Goal: Information Seeking & Learning: Learn about a topic

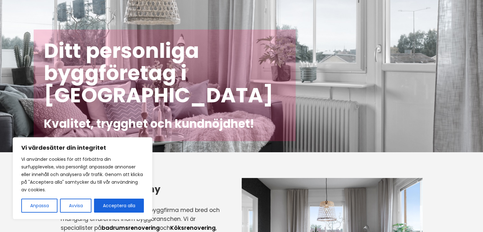
scroll to position [32, 0]
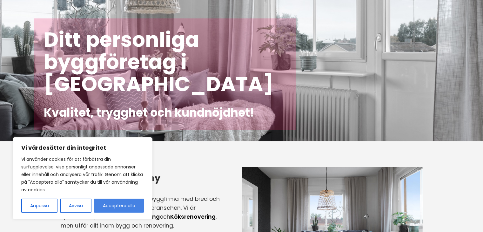
click at [126, 203] on button "Acceptera alla" at bounding box center [119, 205] width 50 height 14
checkbox input "true"
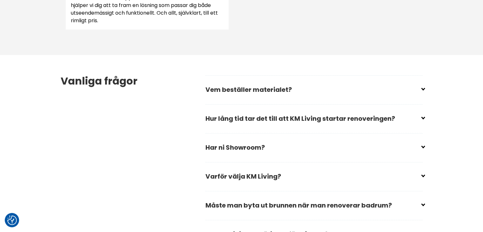
scroll to position [889, 0]
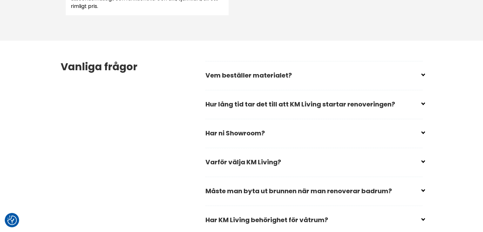
click at [253, 137] on h2 "Har ni Showroom?" at bounding box center [313, 136] width 217 height 22
click at [423, 131] on input "checkbox" at bounding box center [315, 131] width 217 height 10
checkbox input "false"
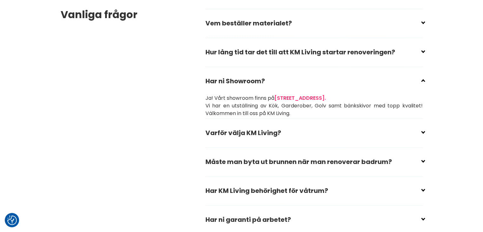
scroll to position [952, 0]
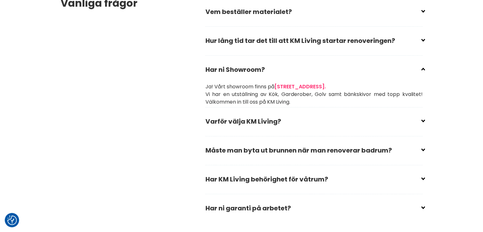
click at [423, 149] on input "checkbox" at bounding box center [315, 148] width 217 height 10
checkbox input "false"
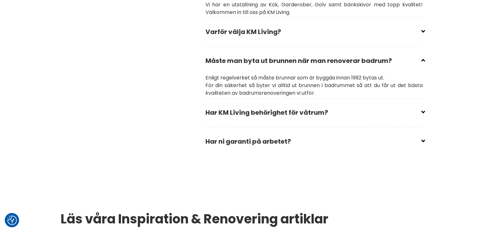
scroll to position [1048, 0]
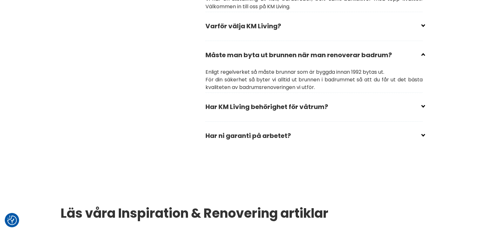
click at [424, 107] on div "Vanliga frågor Vem beställer materialet? Du bestämmer vilket material du vill h…" at bounding box center [242, 26] width 372 height 289
click at [422, 106] on input "checkbox" at bounding box center [315, 104] width 217 height 10
checkbox input "false"
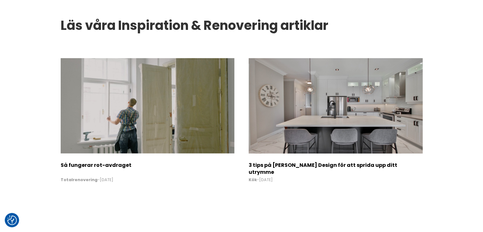
scroll to position [1270, 0]
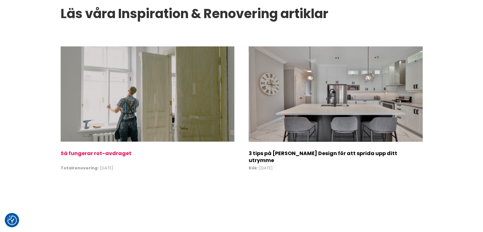
click at [163, 126] on img at bounding box center [148, 93] width 174 height 95
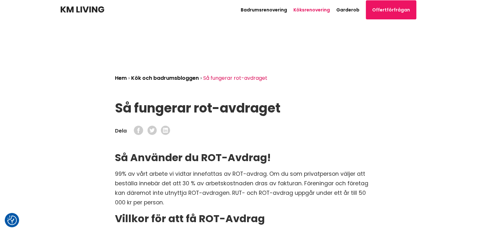
click at [314, 10] on link "Köksrenovering" at bounding box center [311, 10] width 37 height 6
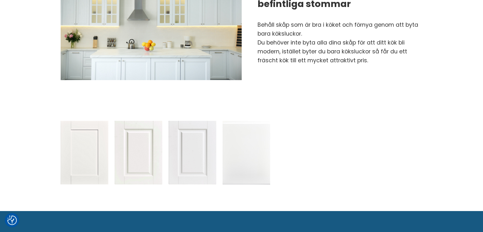
scroll to position [667, 0]
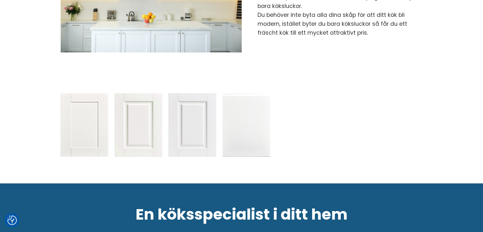
click at [81, 126] on img at bounding box center [85, 124] width 48 height 63
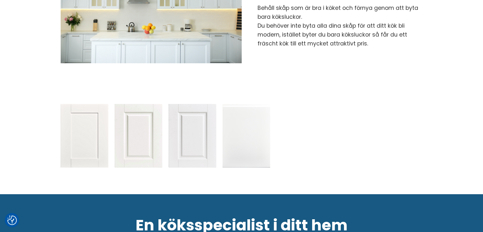
scroll to position [603, 0]
